Goal: Task Accomplishment & Management: Complete application form

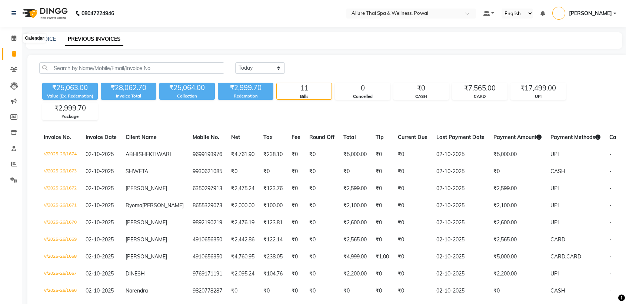
select select "[DATE]"
click at [12, 38] on icon at bounding box center [13, 38] width 5 height 6
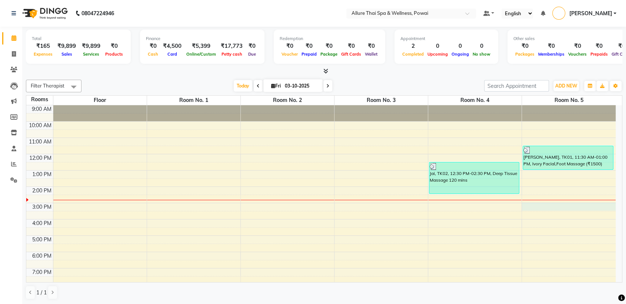
click at [550, 207] on div "9:00 AM 10:00 AM 11:00 AM 12:00 PM 1:00 PM 2:00 PM 3:00 PM 4:00 PM 5:00 PM 6:00…" at bounding box center [320, 227] width 589 height 244
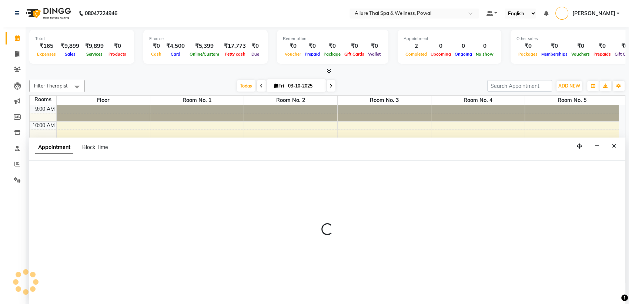
scroll to position [0, 0]
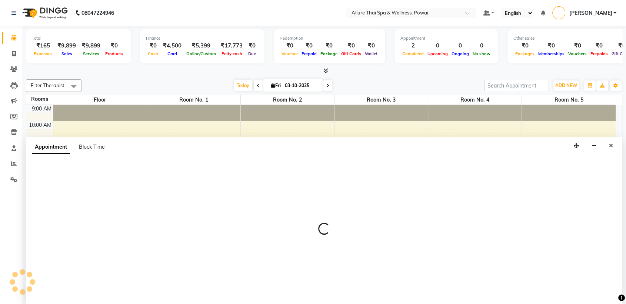
select select "900"
select select "tentative"
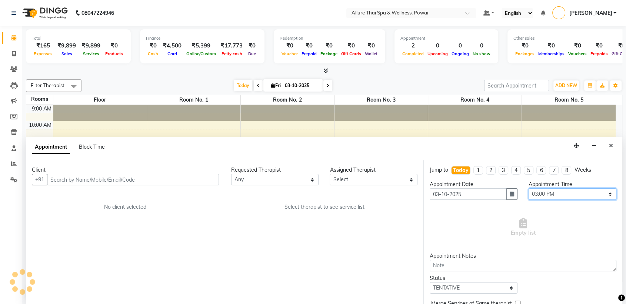
click at [536, 192] on select "Select 10:00 AM 10:05 AM 10:10 AM 10:15 AM 10:20 AM 10:25 AM 10:30 AM 10:35 AM …" at bounding box center [572, 193] width 88 height 11
select select "885"
click at [528, 188] on select "Select 10:00 AM 10:05 AM 10:10 AM 10:15 AM 10:20 AM 10:25 AM 10:30 AM 10:35 AM …" at bounding box center [572, 193] width 88 height 11
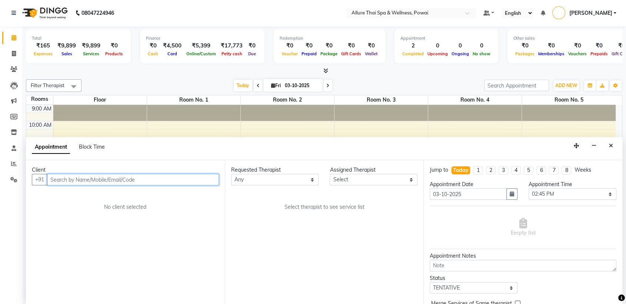
click at [144, 180] on input "text" at bounding box center [133, 179] width 172 height 11
paste input "7534008102"
type input "7534008102"
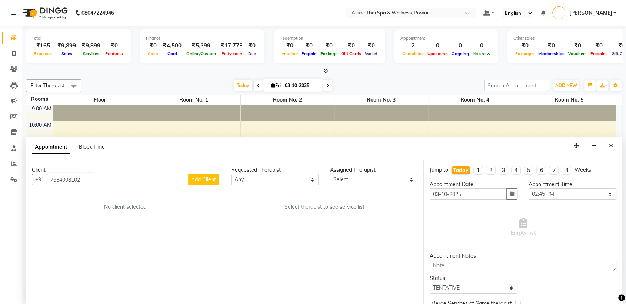
click at [207, 176] on span "Add Client" at bounding box center [203, 179] width 25 height 7
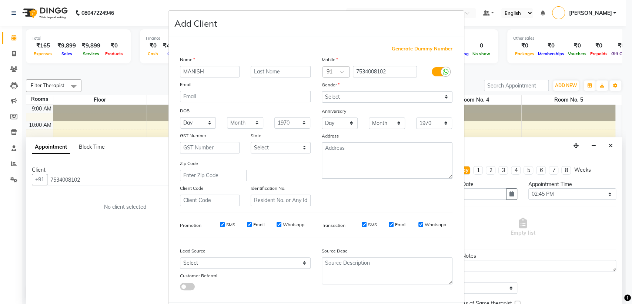
type input "MANISH"
click at [280, 72] on input "text" at bounding box center [281, 71] width 60 height 11
type input "AGARWAL"
click at [373, 95] on select "Select [DEMOGRAPHIC_DATA] [DEMOGRAPHIC_DATA] Other Prefer Not To Say" at bounding box center [387, 96] width 131 height 11
select select "[DEMOGRAPHIC_DATA]"
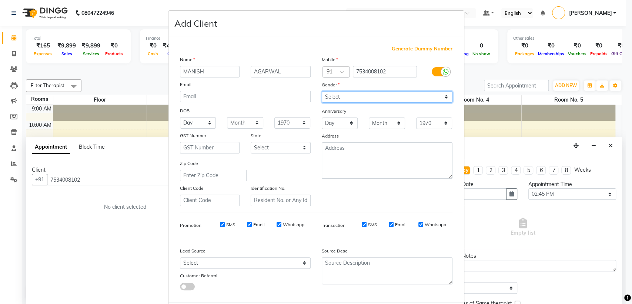
click at [322, 91] on select "Select [DEMOGRAPHIC_DATA] [DEMOGRAPHIC_DATA] Other Prefer Not To Say" at bounding box center [387, 96] width 131 height 11
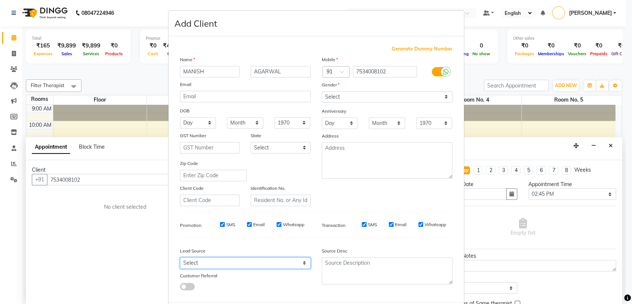
click at [216, 260] on select "Select Walk-in Referral Friend Advertisement Facebook JustDial Google Other Web…" at bounding box center [245, 262] width 131 height 11
select select "47200"
click at [180, 257] on select "Select Walk-in Referral Friend Advertisement Facebook JustDial Google Other Web…" at bounding box center [245, 262] width 131 height 11
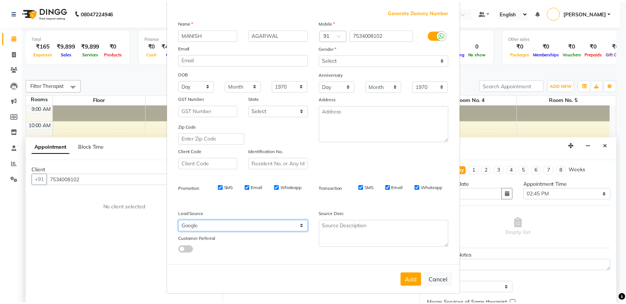
scroll to position [36, 0]
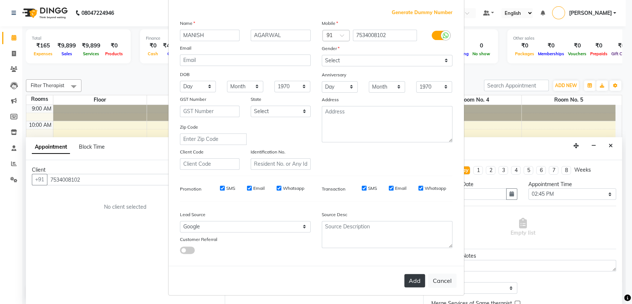
click at [408, 280] on button "Add" at bounding box center [414, 280] width 21 height 13
select select
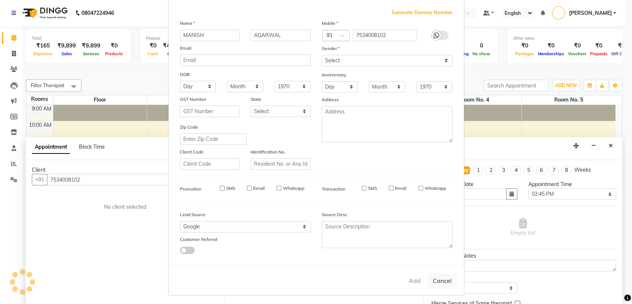
select select
checkbox input "false"
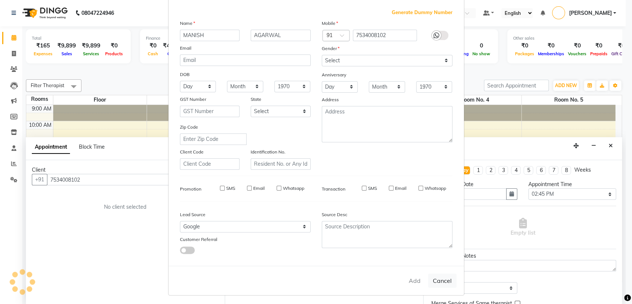
checkbox input "false"
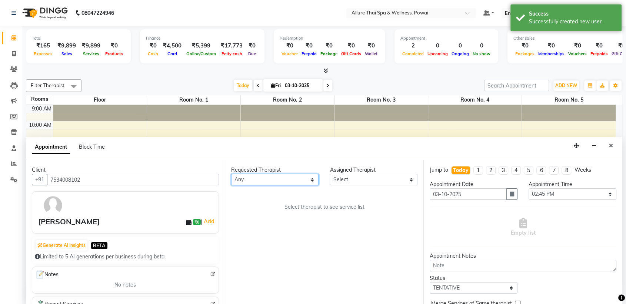
click at [276, 181] on select "Any AKOK Allure Thai Appointment [PERSON_NAME] CHEM [PERSON_NAME] DUATI HRIATI …" at bounding box center [275, 179] width 88 height 11
select select "62482"
click at [231, 174] on select "Any AKOK Allure Thai Appointment [PERSON_NAME] CHEM [PERSON_NAME] DUATI HRIATI …" at bounding box center [275, 179] width 88 height 11
select select "62482"
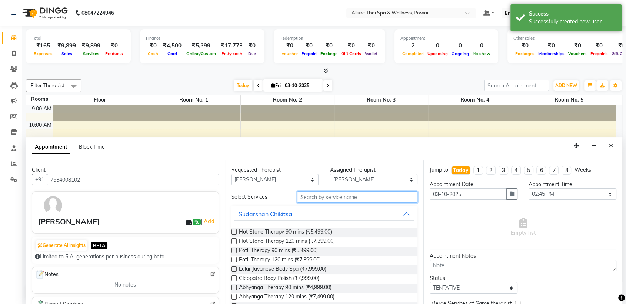
click at [312, 198] on input "text" at bounding box center [357, 196] width 121 height 11
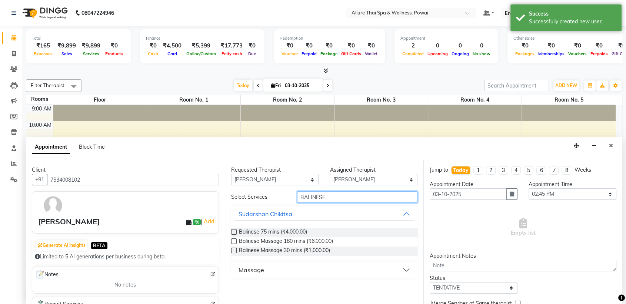
type input "BALINESE"
click at [235, 272] on button "Massage" at bounding box center [324, 269] width 181 height 13
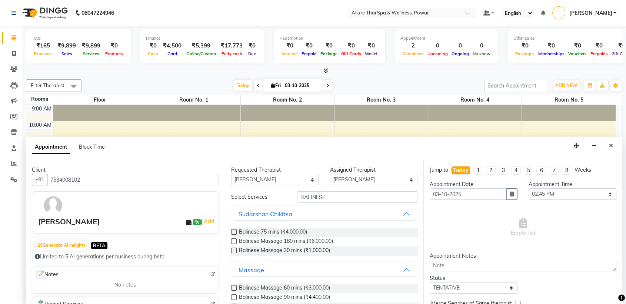
click at [233, 288] on label at bounding box center [234, 288] width 6 height 6
click at [233, 288] on input "checkbox" at bounding box center [233, 288] width 5 height 5
checkbox input "true"
select select "4279"
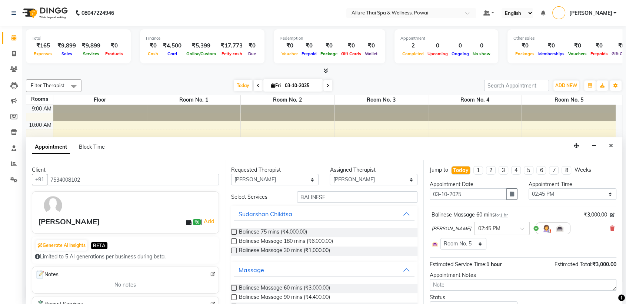
checkbox input "false"
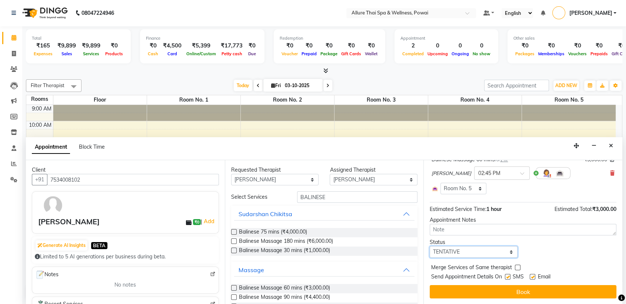
click at [480, 250] on select "Select TENTATIVE CONFIRM CHECK-IN UPCOMING" at bounding box center [473, 251] width 88 height 11
select select "confirm booking"
click at [429, 246] on select "Select TENTATIVE CONFIRM CHECK-IN UPCOMING" at bounding box center [473, 251] width 88 height 11
click at [509, 276] on label at bounding box center [508, 277] width 6 height 6
click at [509, 276] on input "checkbox" at bounding box center [507, 277] width 5 height 5
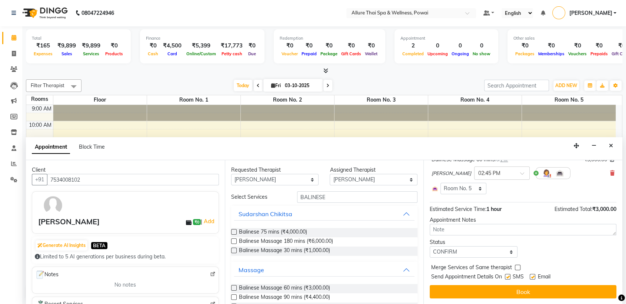
checkbox input "false"
click at [533, 276] on label at bounding box center [532, 277] width 6 height 6
click at [533, 276] on input "checkbox" at bounding box center [531, 277] width 5 height 5
checkbox input "false"
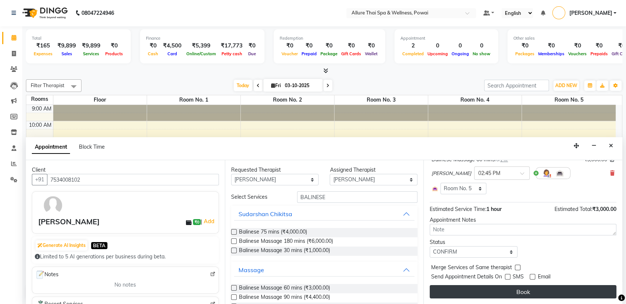
click at [528, 288] on button "Book" at bounding box center [522, 291] width 187 height 13
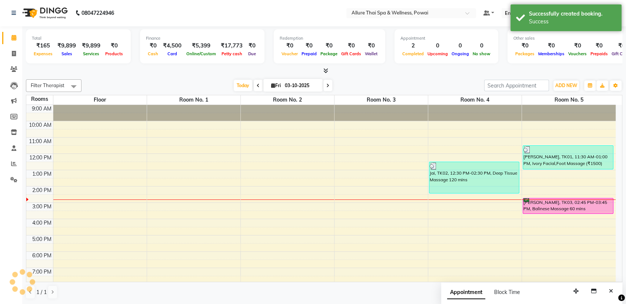
scroll to position [0, 0]
